Goal: Task Accomplishment & Management: Manage account settings

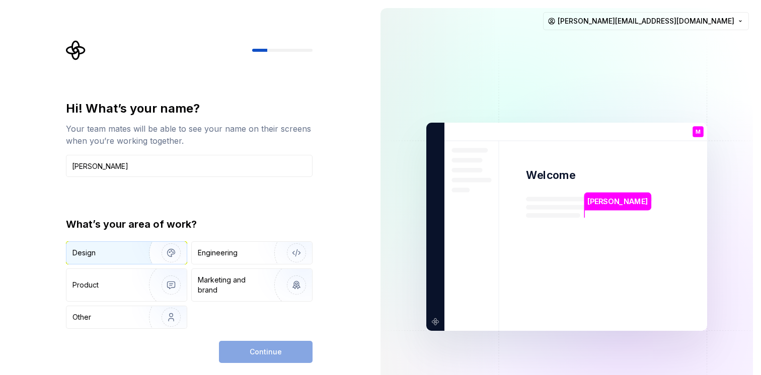
type input "[PERSON_NAME]"
click at [162, 253] on img "button" at bounding box center [164, 252] width 64 height 67
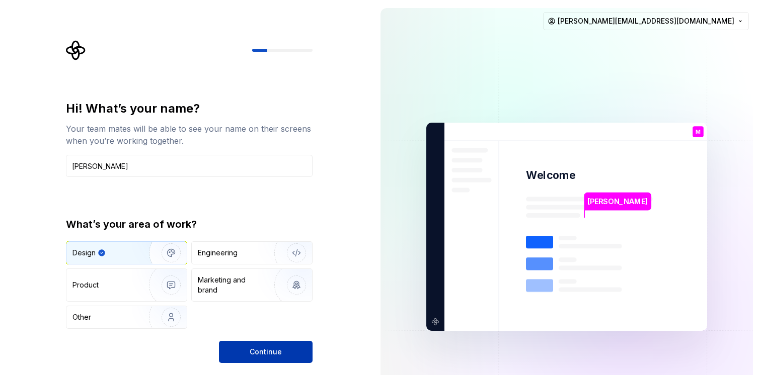
click at [247, 351] on button "Continue" at bounding box center [266, 352] width 94 height 22
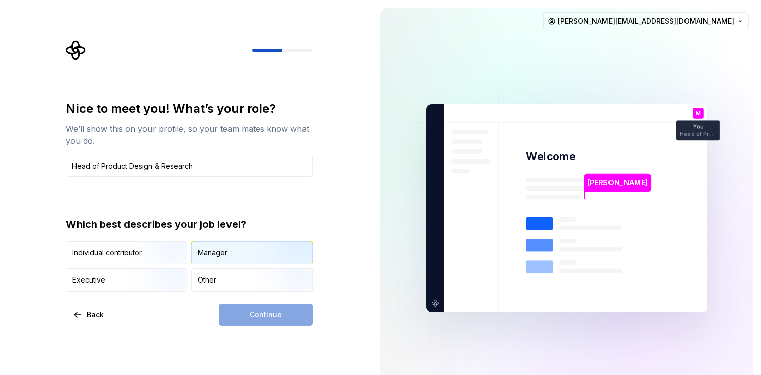
type input "Head of Product Design & Research"
click at [229, 255] on div "Manager" at bounding box center [252, 253] width 120 height 22
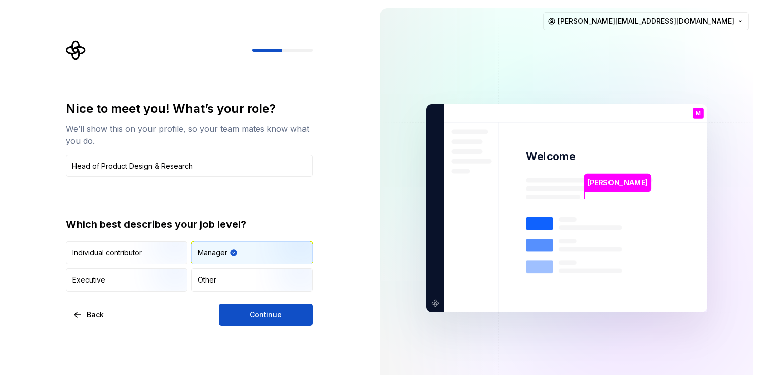
click at [243, 312] on button "Continue" at bounding box center [266, 315] width 94 height 22
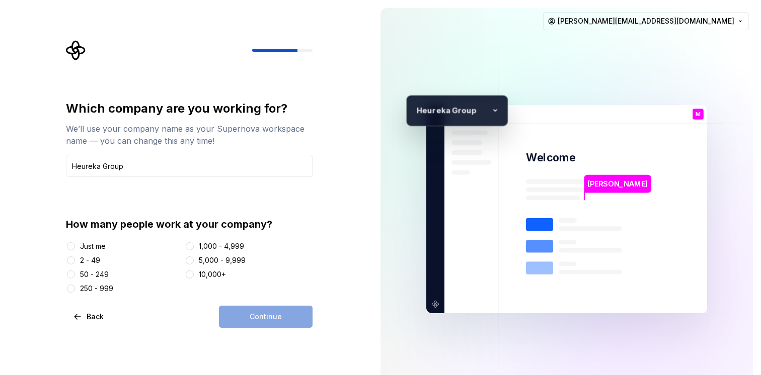
type input "Heureka Group"
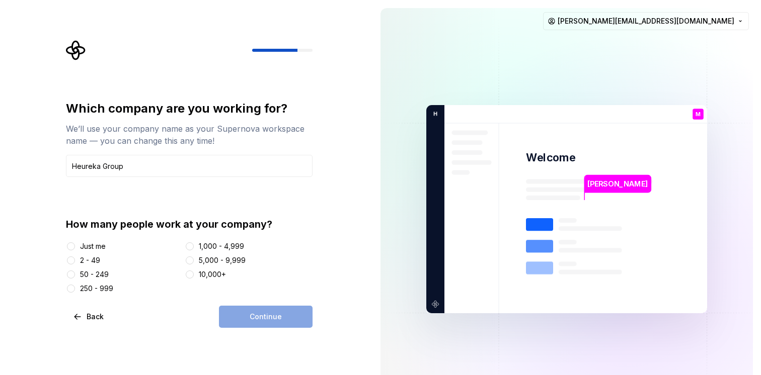
click at [104, 288] on div "250 - 999" at bounding box center [96, 289] width 33 height 10
click at [75, 288] on button "250 - 999" at bounding box center [71, 289] width 8 height 8
click at [260, 316] on span "Continue" at bounding box center [266, 317] width 32 height 10
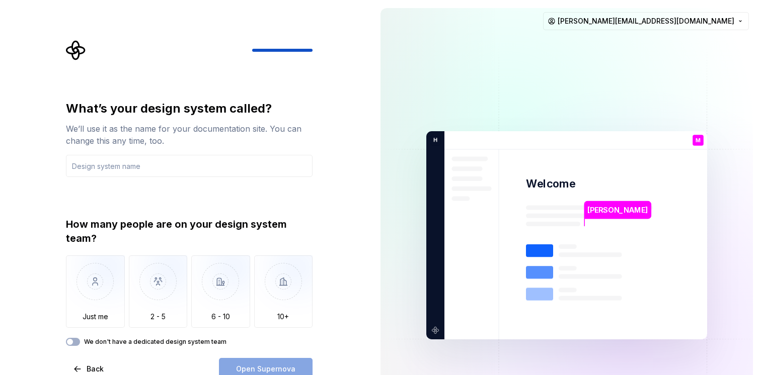
type input "C"
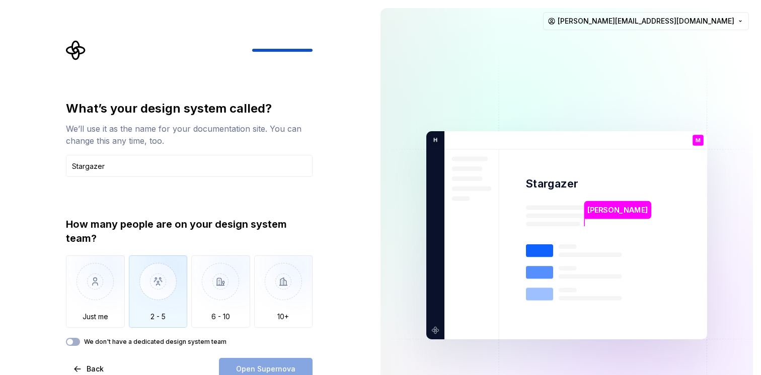
type input "Stargazer"
click at [162, 294] on img "button" at bounding box center [158, 289] width 59 height 67
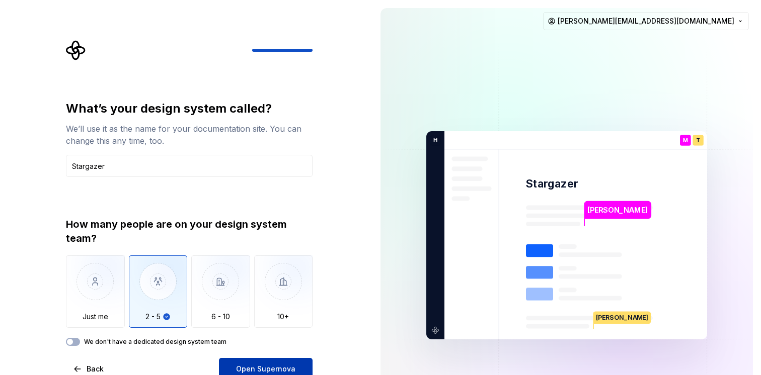
click at [265, 368] on span "Open Supernova" at bounding box center [265, 369] width 59 height 10
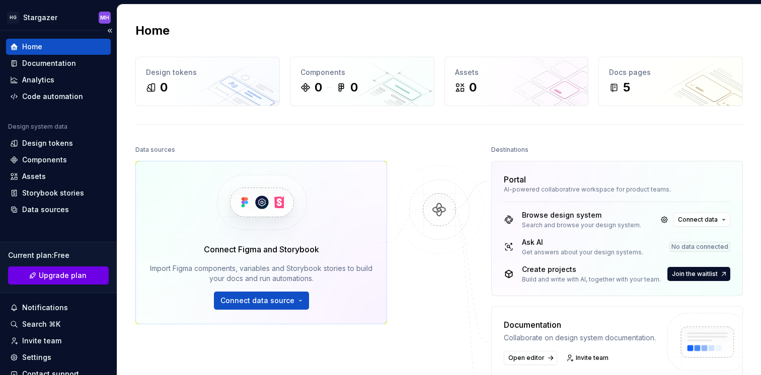
click at [46, 277] on span "Upgrade plan" at bounding box center [63, 276] width 48 height 10
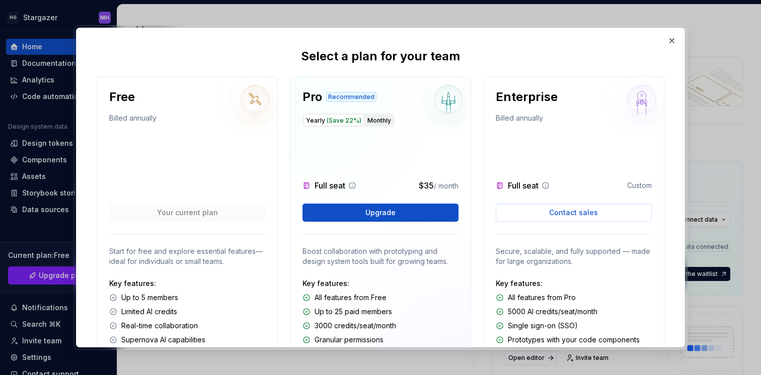
click at [373, 121] on button "Monthly" at bounding box center [379, 120] width 29 height 12
click at [368, 215] on span "Upgrade" at bounding box center [380, 213] width 30 height 10
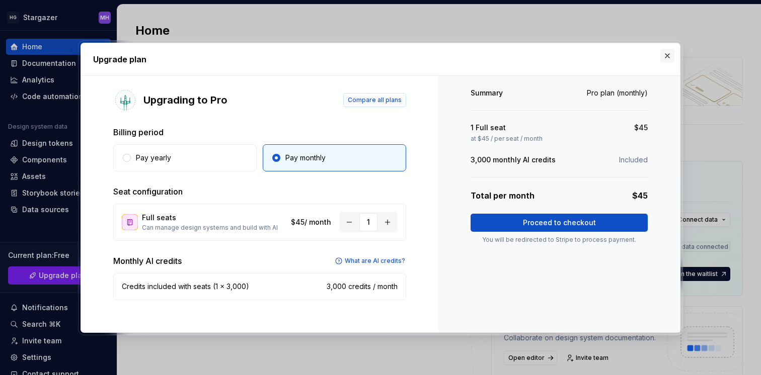
click at [665, 55] on button "button" at bounding box center [667, 56] width 14 height 14
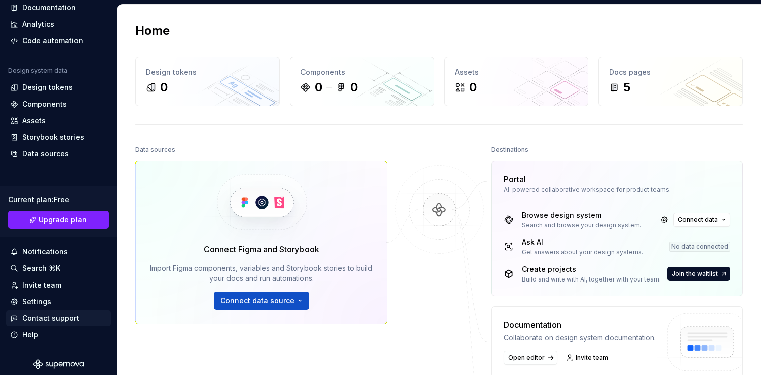
scroll to position [58, 0]
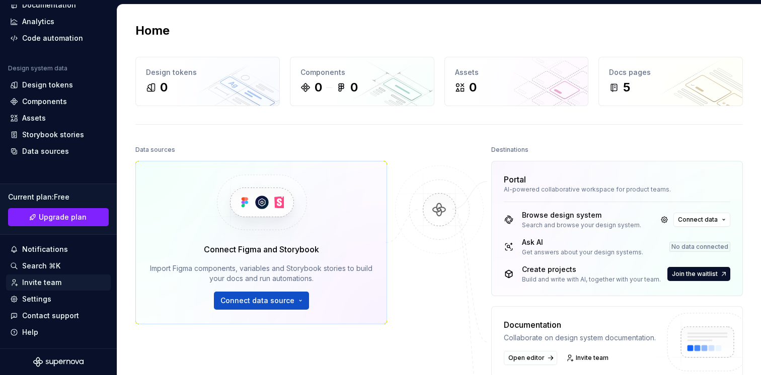
click at [48, 286] on div "Invite team" at bounding box center [41, 283] width 39 height 10
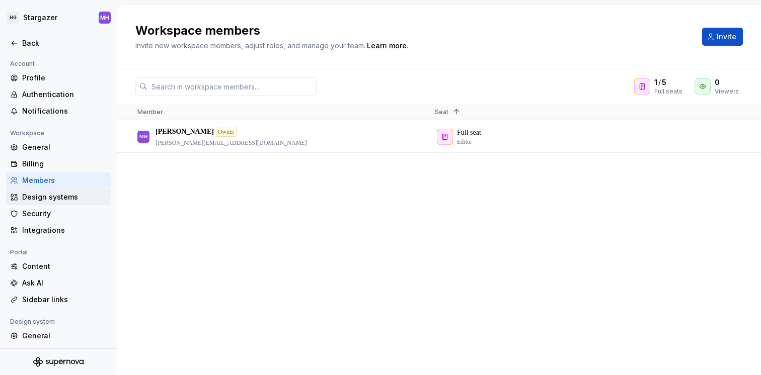
click at [50, 196] on div "Design systems" at bounding box center [64, 197] width 85 height 10
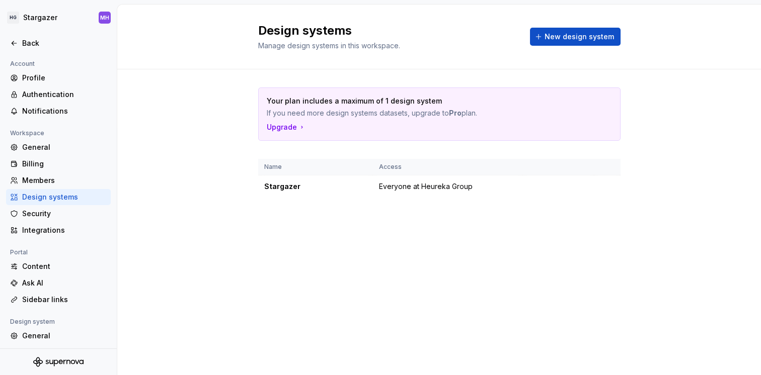
drag, startPoint x: 330, startPoint y: 101, endPoint x: 452, endPoint y: 103, distance: 122.8
click at [452, 103] on p "Your plan includes a maximum of 1 design system" at bounding box center [404, 101] width 275 height 10
click at [24, 214] on div "Security" at bounding box center [64, 214] width 85 height 10
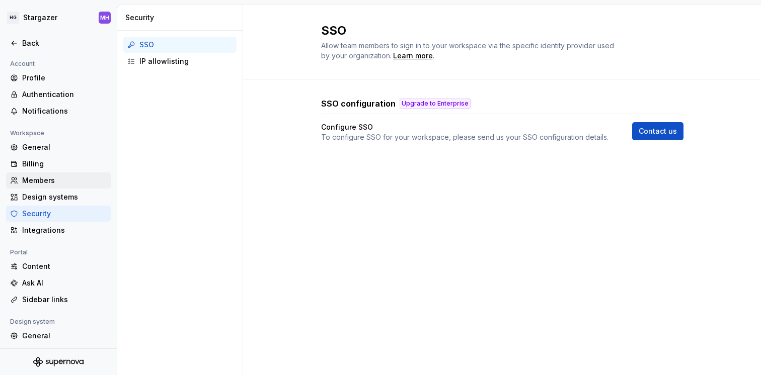
click at [41, 176] on div "Members" at bounding box center [64, 181] width 85 height 10
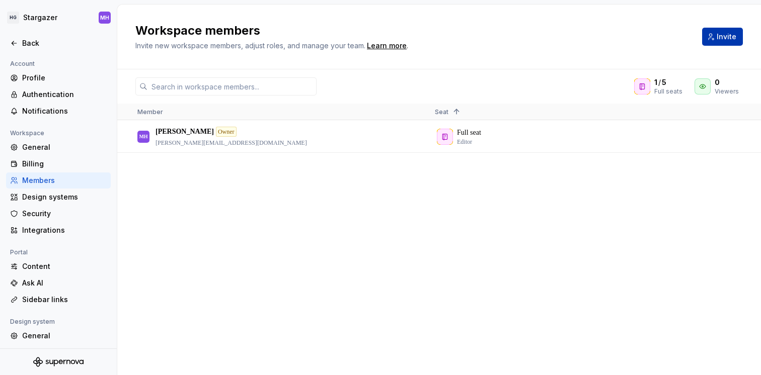
click at [732, 32] on span "Invite" at bounding box center [727, 37] width 20 height 10
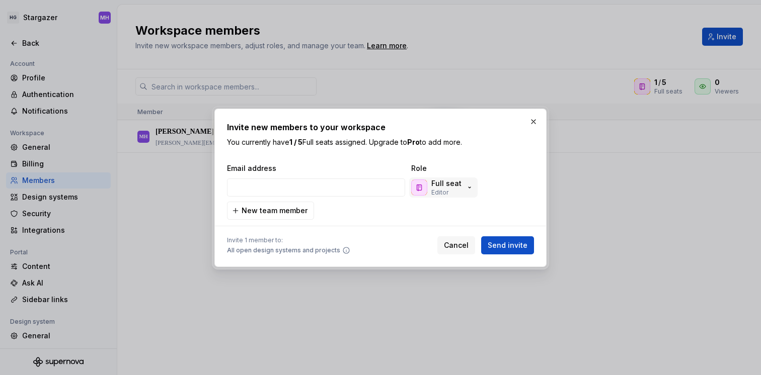
click at [468, 187] on icon "button" at bounding box center [469, 188] width 8 height 8
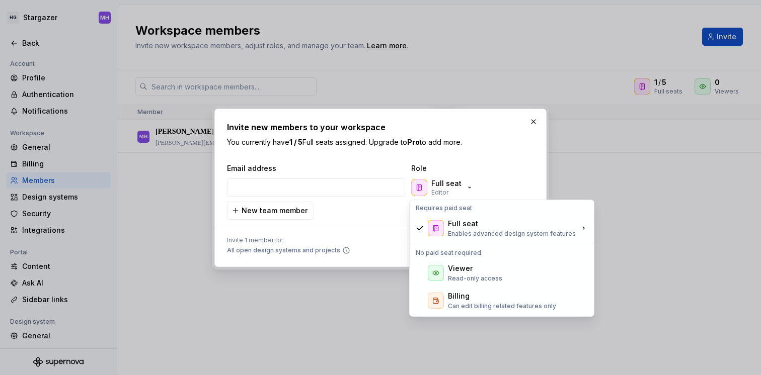
click at [457, 177] on div "Full seat Editor" at bounding box center [378, 188] width 307 height 24
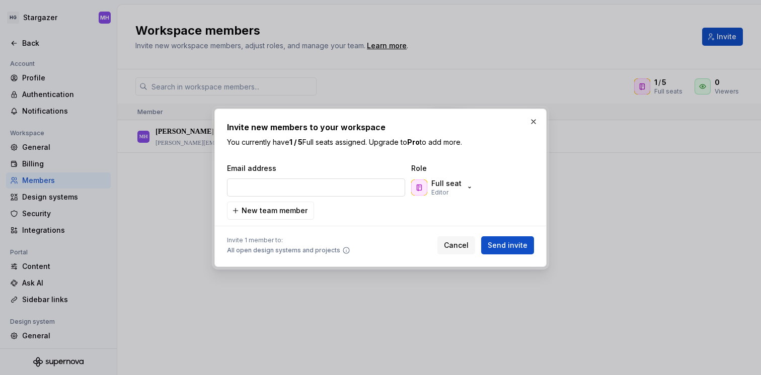
click at [342, 190] on input "email" at bounding box center [316, 188] width 178 height 18
click at [466, 184] on icon "button" at bounding box center [469, 188] width 8 height 8
click at [486, 183] on div "Full seat Editor" at bounding box center [459, 188] width 101 height 20
click at [534, 117] on button "button" at bounding box center [533, 122] width 14 height 14
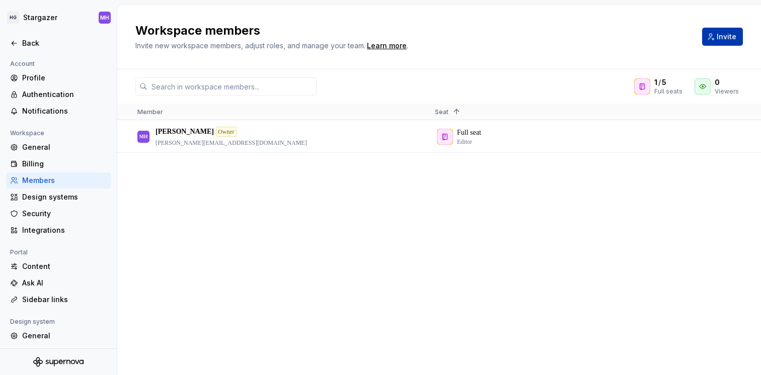
click at [724, 36] on span "Invite" at bounding box center [727, 37] width 20 height 10
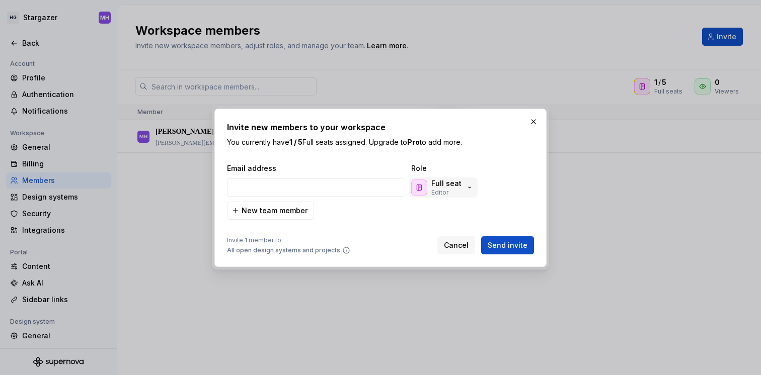
click at [472, 186] on button "Full seat Editor" at bounding box center [443, 188] width 68 height 20
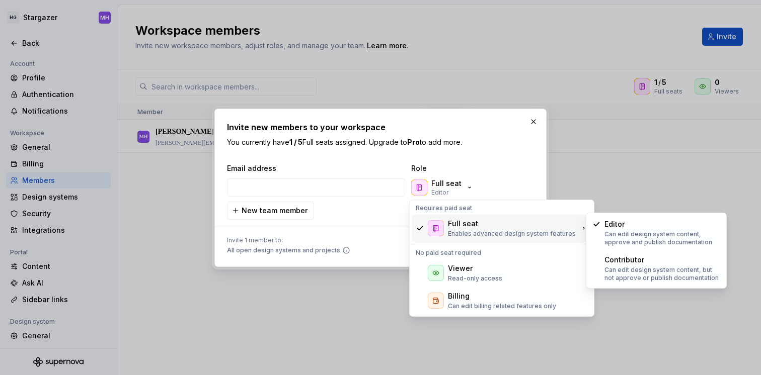
click at [566, 228] on div "Full seat" at bounding box center [512, 224] width 128 height 10
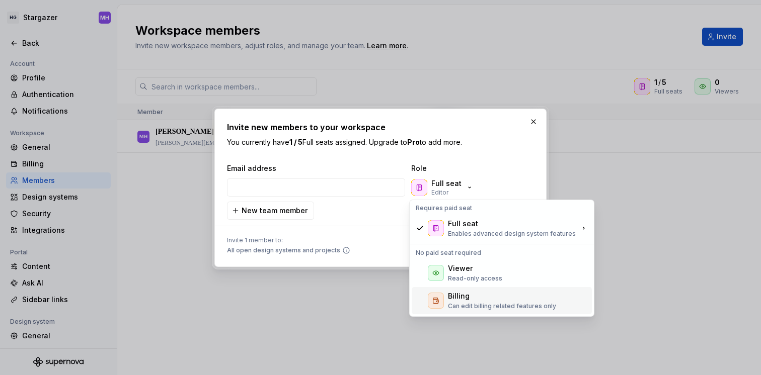
drag, startPoint x: 485, startPoint y: 306, endPoint x: 480, endPoint y: 303, distance: 5.2
click at [485, 308] on p "Can edit billing related features only" at bounding box center [502, 306] width 108 height 8
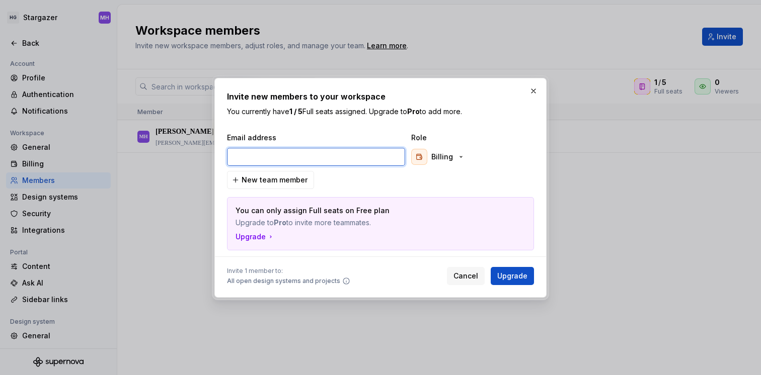
click at [316, 150] on input "email" at bounding box center [316, 157] width 178 height 18
type input "[EMAIL_ADDRESS][DOMAIN_NAME]"
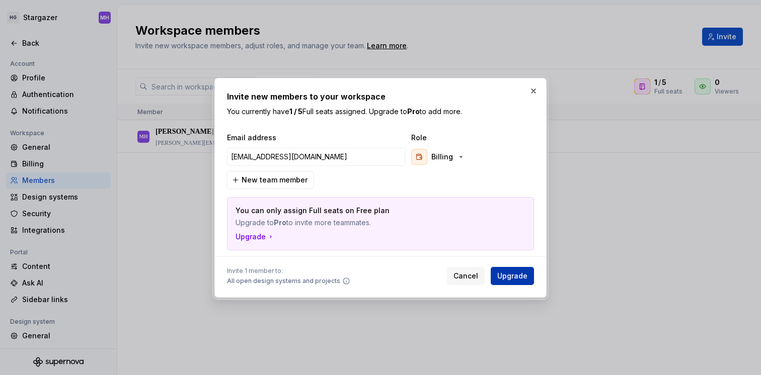
click at [507, 278] on span "Upgrade" at bounding box center [512, 276] width 30 height 10
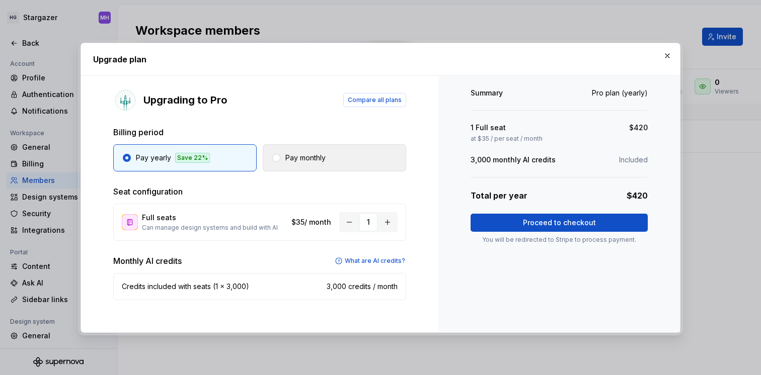
click at [306, 156] on p "Pay monthly" at bounding box center [305, 158] width 40 height 10
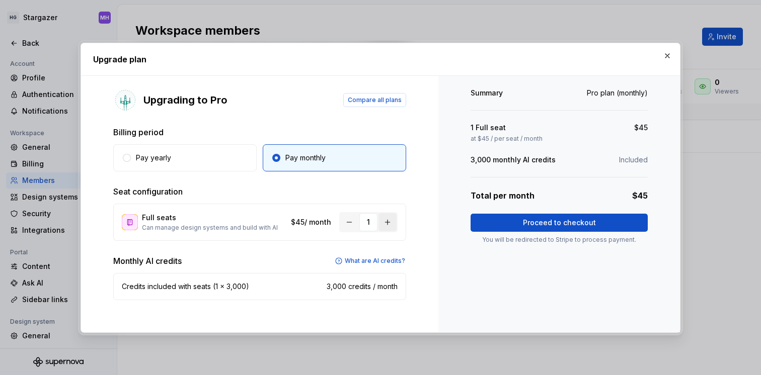
click at [387, 223] on button "button" at bounding box center [387, 222] width 18 height 18
click at [555, 220] on span "Proceed to checkout" at bounding box center [559, 223] width 73 height 10
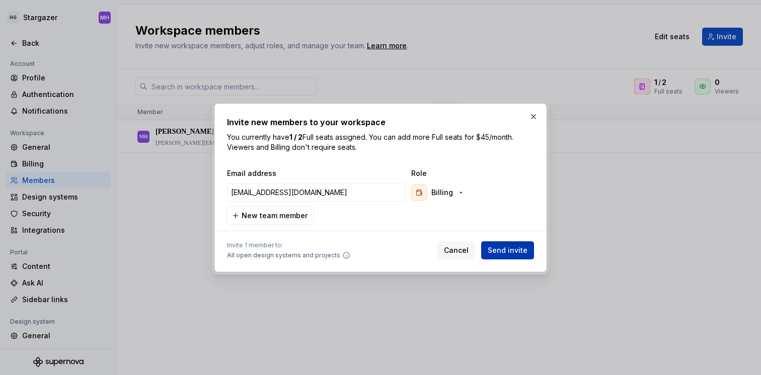
click at [502, 251] on span "Send invite" at bounding box center [508, 251] width 40 height 10
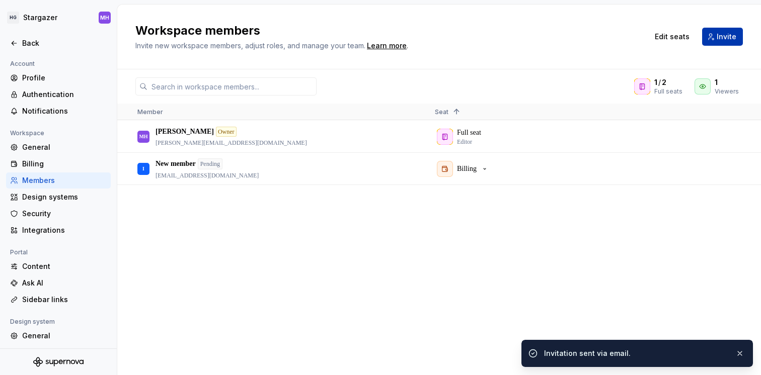
click at [721, 36] on span "Invite" at bounding box center [727, 37] width 20 height 10
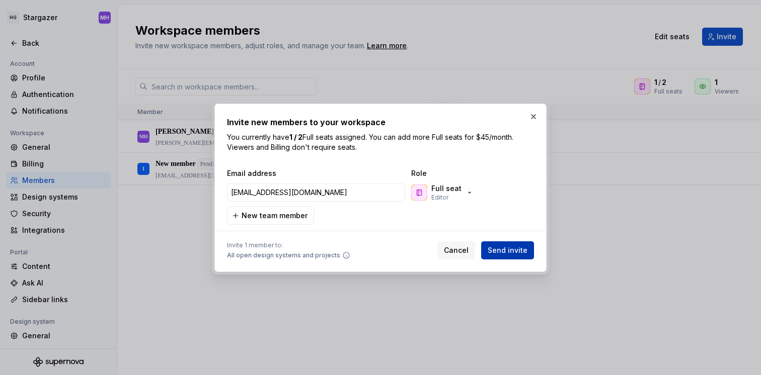
type input "[EMAIL_ADDRESS][DOMAIN_NAME]"
click at [505, 251] on span "Send invite" at bounding box center [508, 251] width 40 height 10
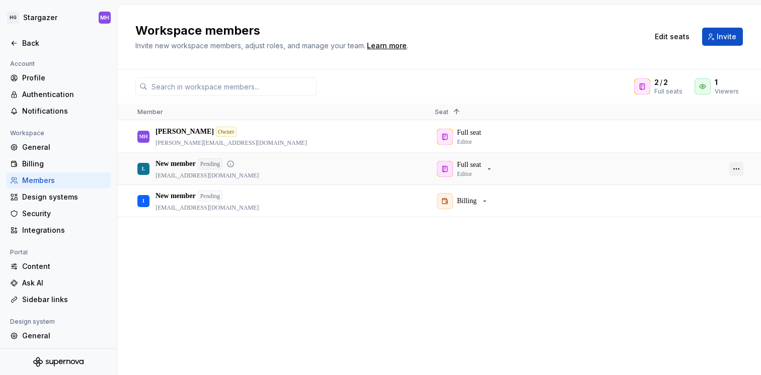
click at [738, 168] on button "button" at bounding box center [736, 169] width 14 height 14
click at [427, 275] on div "[PERSON_NAME] Owner [PERSON_NAME][EMAIL_ADDRESS][DOMAIN_NAME] Full seat Editor …" at bounding box center [439, 248] width 644 height 254
click at [738, 201] on button "button" at bounding box center [736, 201] width 14 height 14
click at [374, 268] on div "[PERSON_NAME] Owner [PERSON_NAME][EMAIL_ADDRESS][DOMAIN_NAME] Full seat Editor …" at bounding box center [439, 248] width 644 height 254
click at [34, 17] on html "HG Stargazer MH Back Account Profile Authentication Notifications Workspace Gen…" at bounding box center [380, 187] width 761 height 375
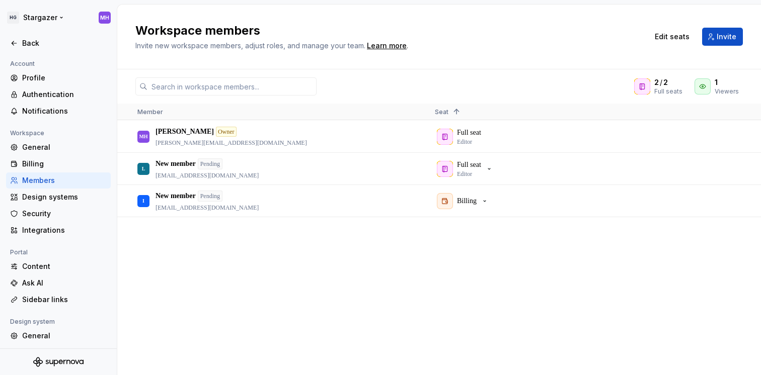
click at [33, 22] on html "HG Stargazer MH Back Account Profile Authentication Notifications Workspace Gen…" at bounding box center [380, 187] width 761 height 375
click at [62, 362] on icon "Supernova Logo" at bounding box center [61, 362] width 4 height 5
